Goal: Task Accomplishment & Management: Complete application form

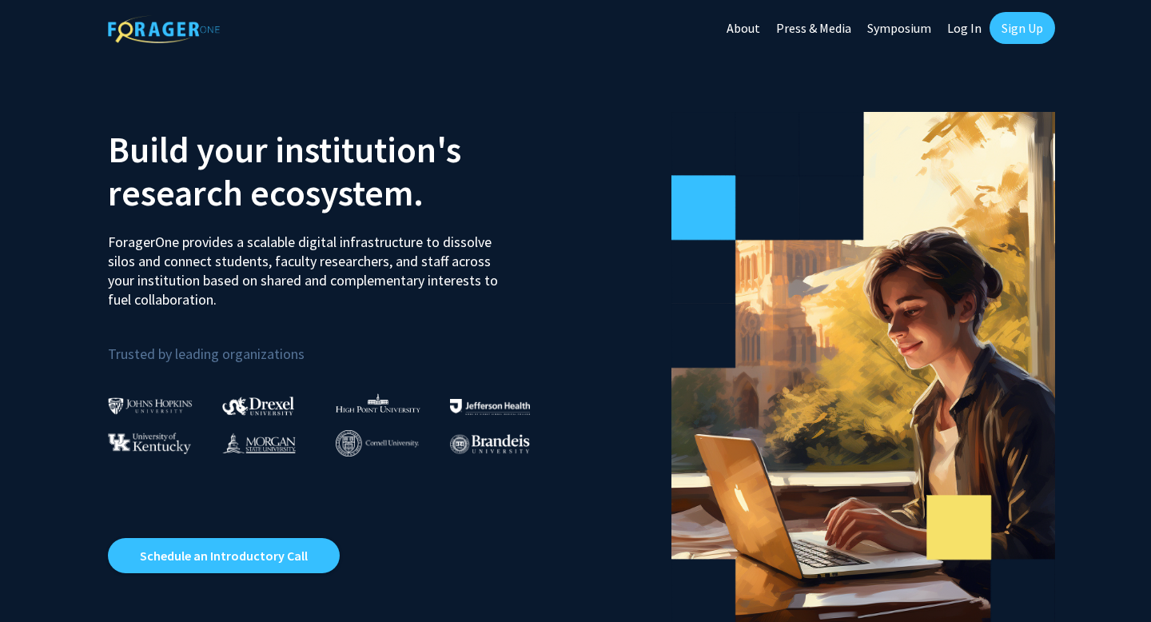
click at [1019, 28] on link "Sign Up" at bounding box center [1023, 28] width 66 height 32
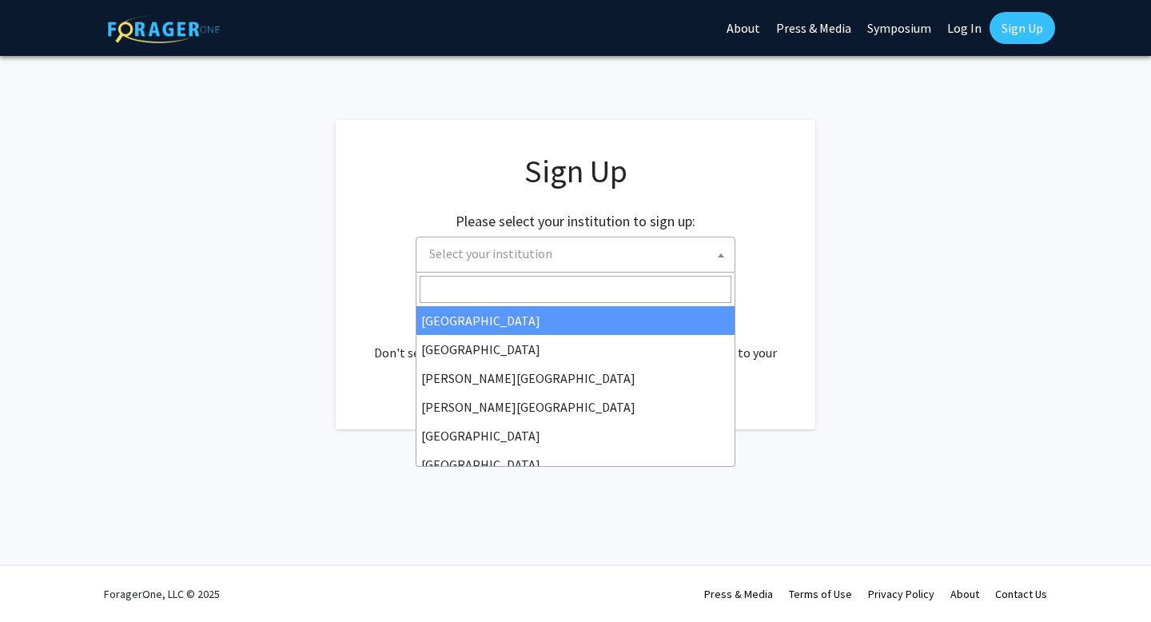
click at [539, 256] on span "Select your institution" at bounding box center [490, 253] width 123 height 16
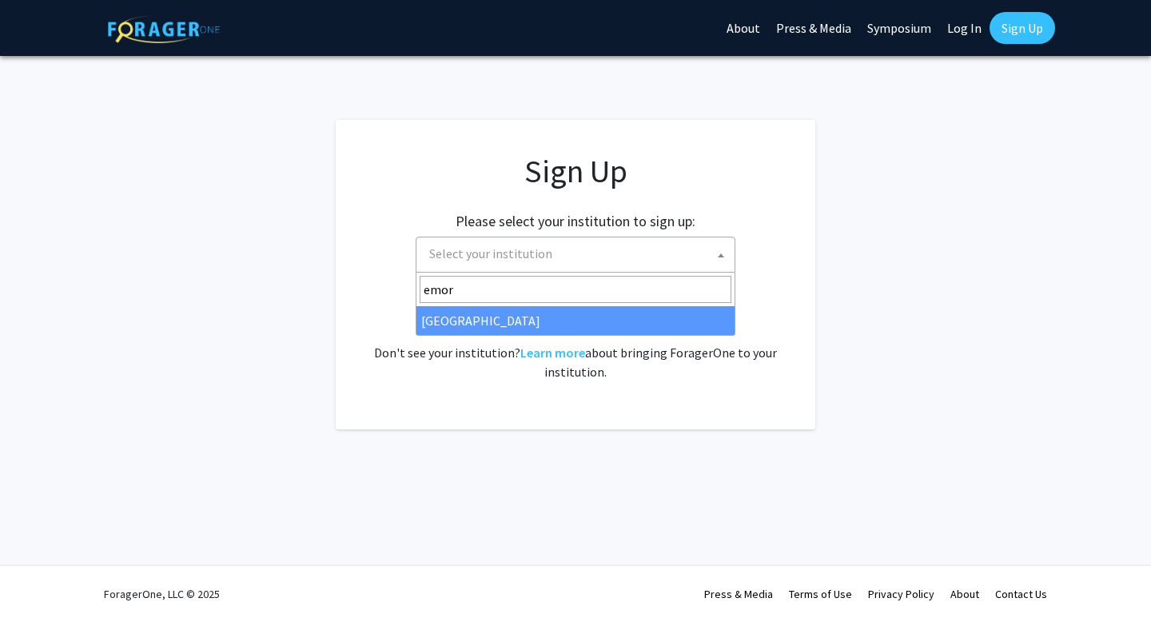
type input "emor"
select select "12"
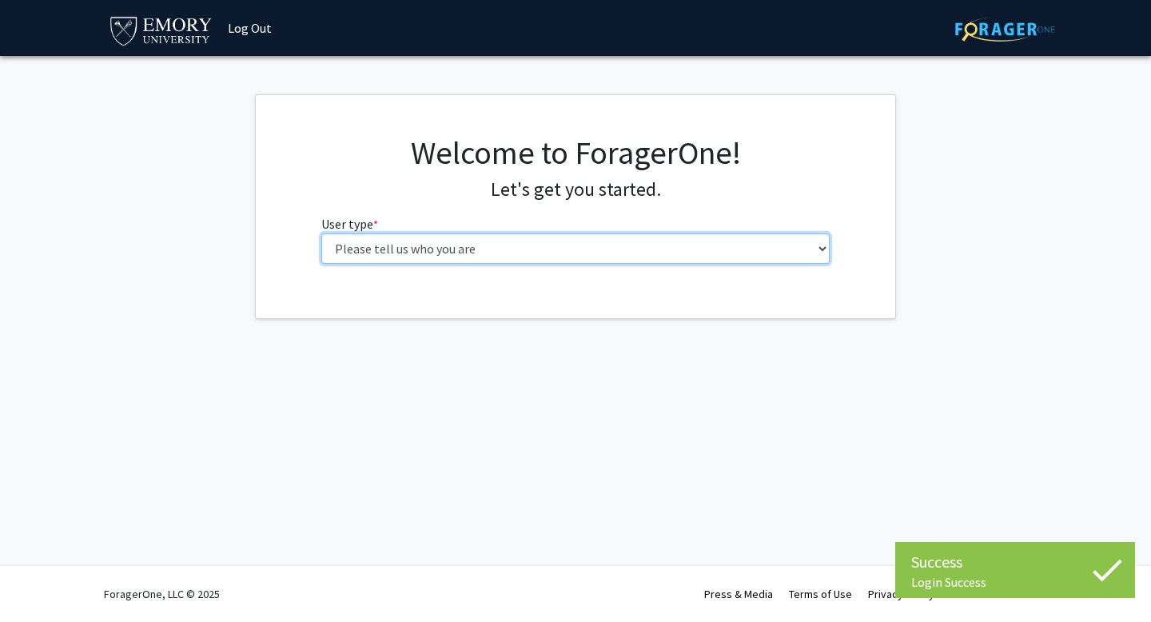
click at [382, 254] on select "Please tell us who you are Undergraduate Student Master's Student Doctoral Cand…" at bounding box center [575, 248] width 509 height 30
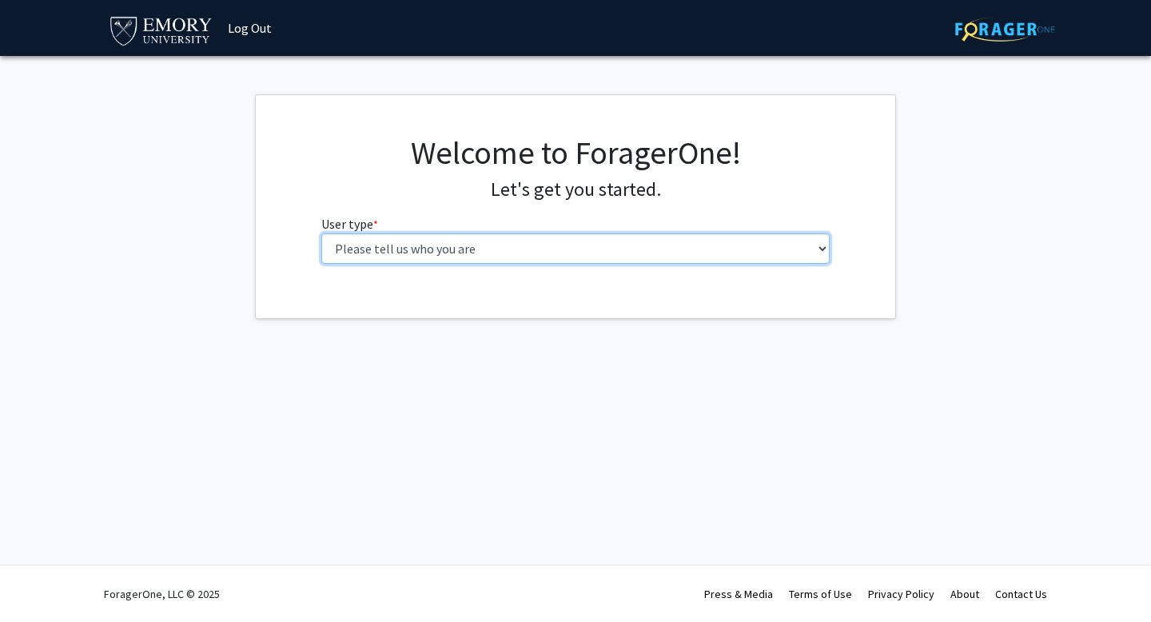
select select "1: undergrad"
click at [321, 233] on select "Please tell us who you are Undergraduate Student Master's Student Doctoral Cand…" at bounding box center [575, 248] width 509 height 30
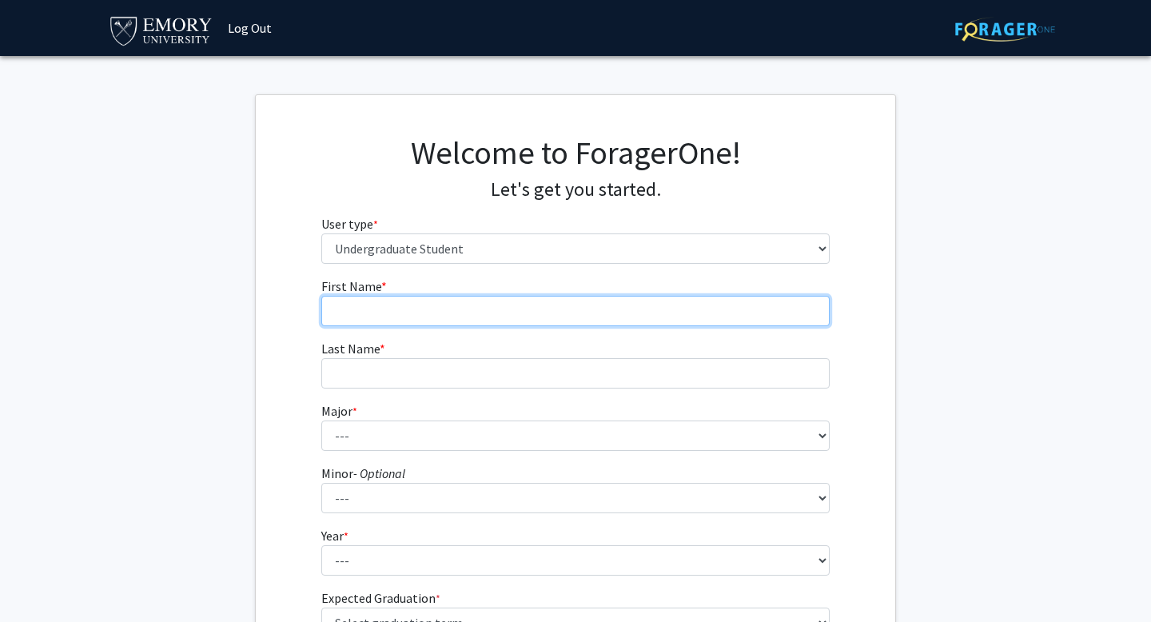
click at [462, 309] on input "First Name * required" at bounding box center [575, 311] width 509 height 30
type input "[PERSON_NAME]"
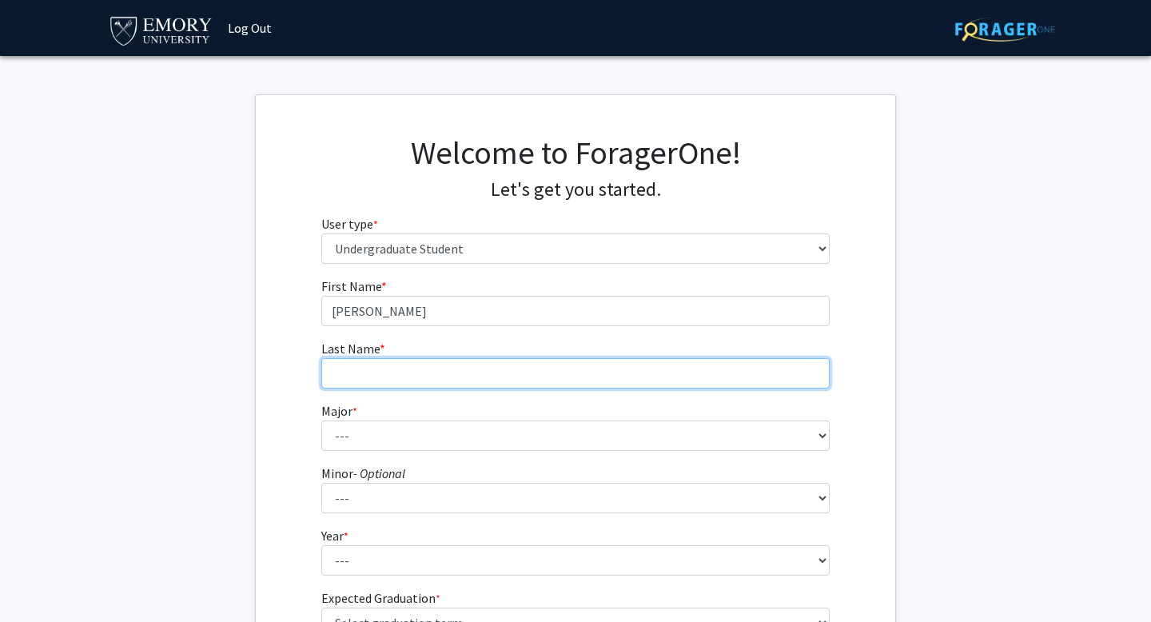
click at [429, 375] on input "Last Name * required" at bounding box center [575, 373] width 509 height 30
type input "[PERSON_NAME]"
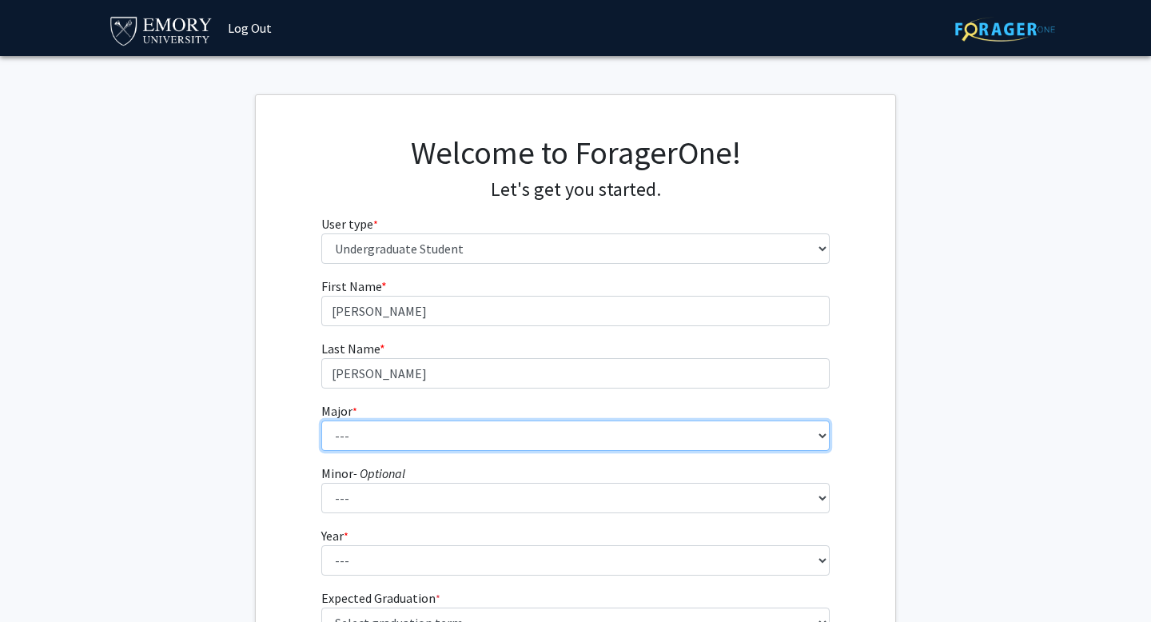
click at [413, 437] on select "--- Accounting African American Studies African Studies American Studies Analyt…" at bounding box center [575, 436] width 509 height 30
select select "66: 1026"
click at [321, 421] on select "--- Accounting African American Studies African Studies American Studies Analyt…" at bounding box center [575, 436] width 509 height 30
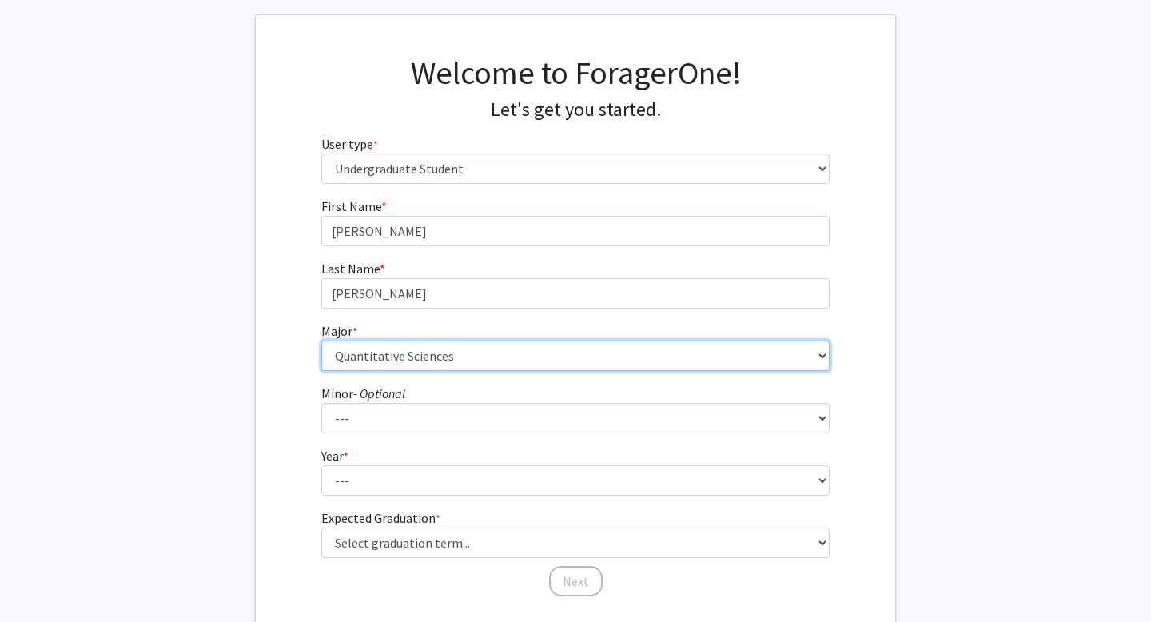
scroll to position [82, 0]
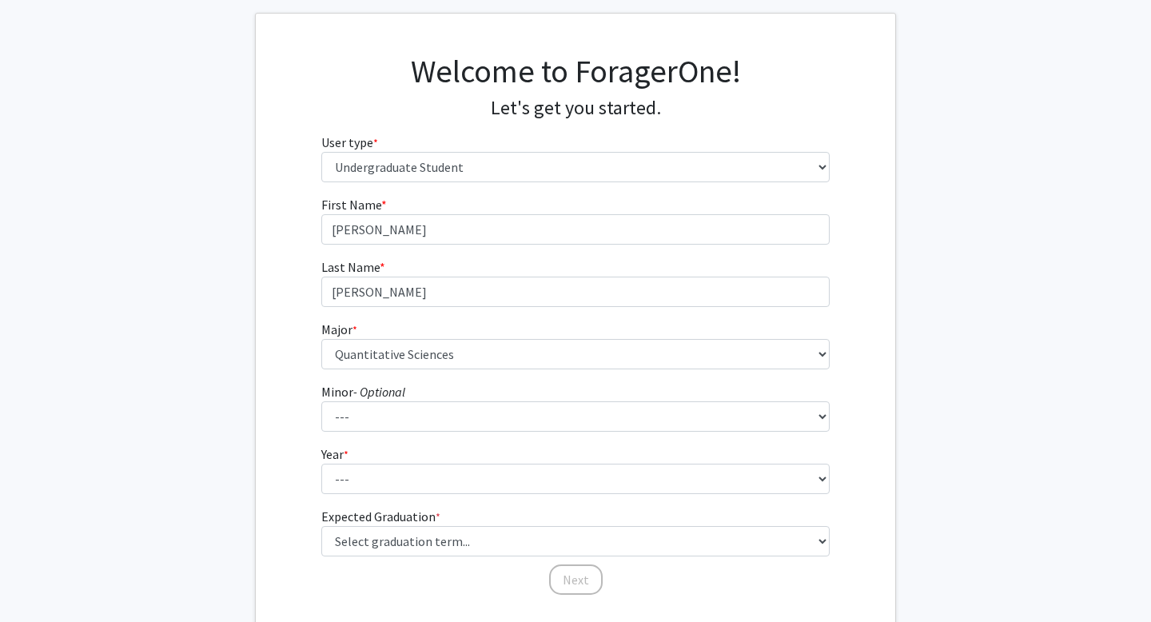
click at [423, 381] on form "First Name * required [PERSON_NAME] Last Name * required [PERSON_NAME] * requir…" at bounding box center [575, 387] width 509 height 385
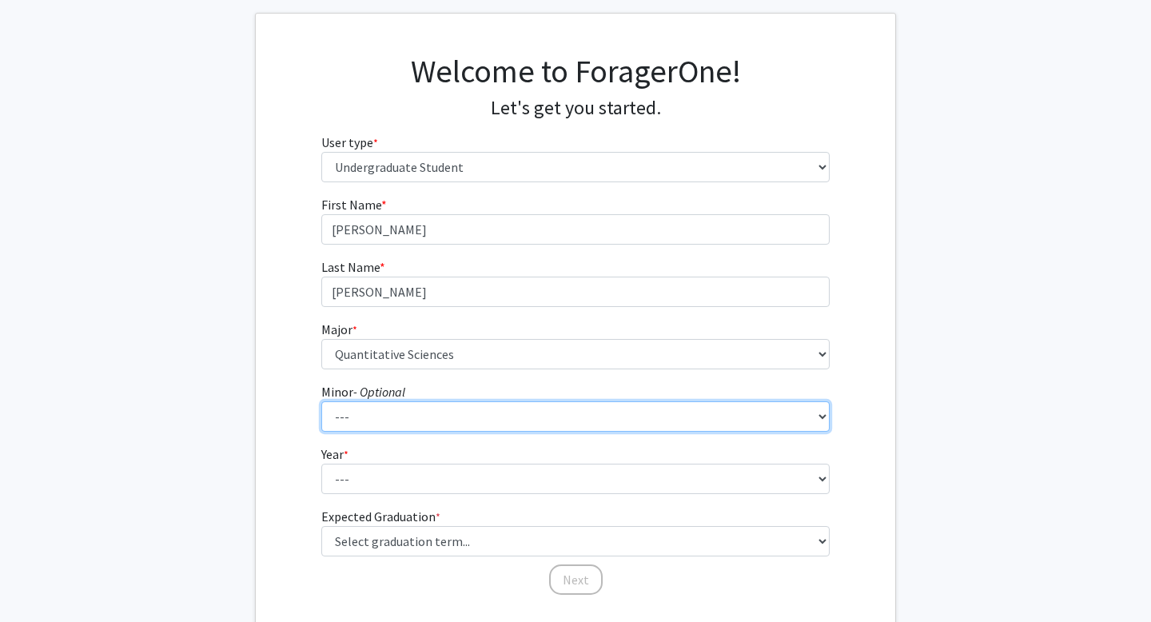
click at [414, 419] on select "--- African American Studies African Studies American Studies Ancient Mediterra…" at bounding box center [575, 416] width 509 height 30
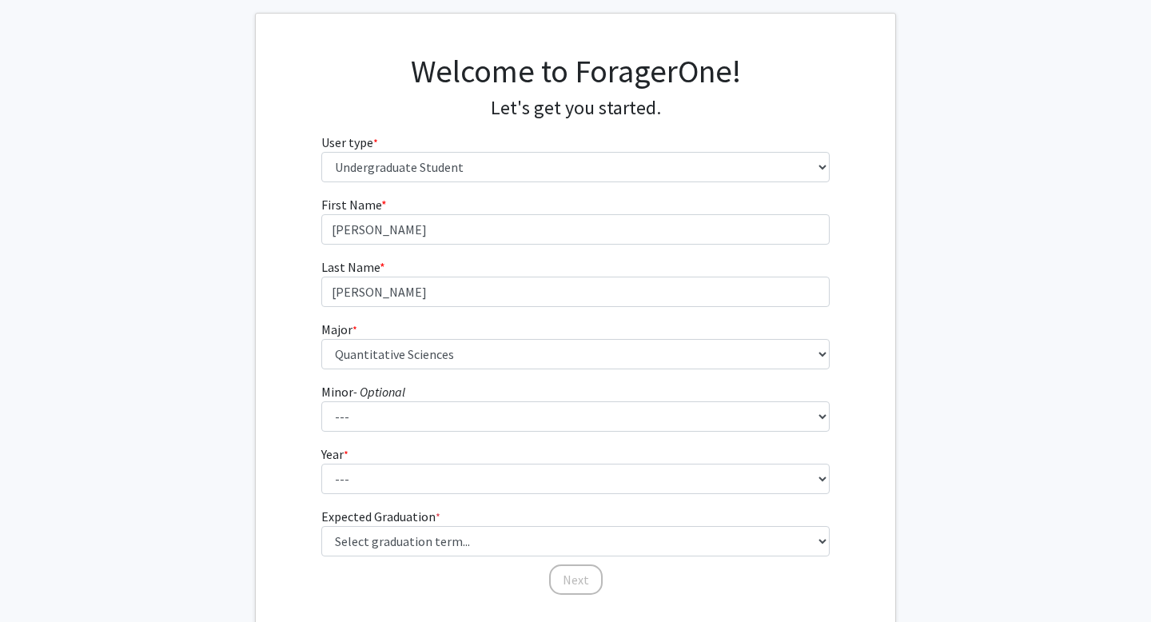
click at [292, 377] on div "First Name * required [PERSON_NAME] Last Name * required [PERSON_NAME] * requir…" at bounding box center [576, 395] width 640 height 401
